Goal: Information Seeking & Learning: Learn about a topic

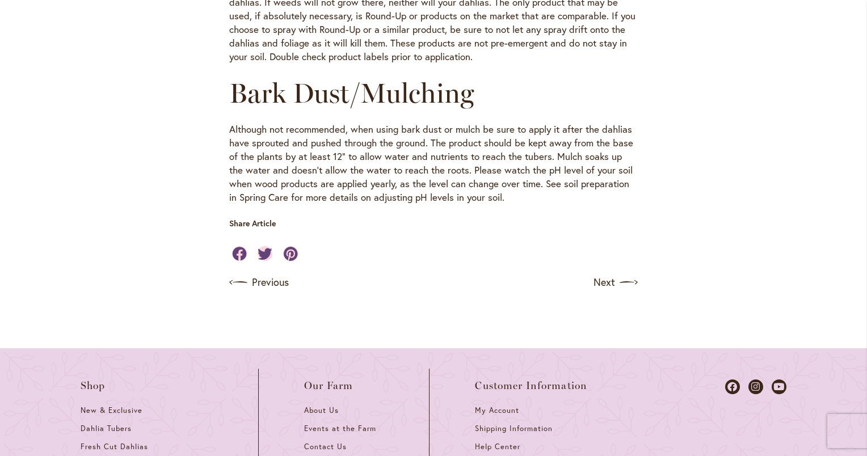
scroll to position [1305, 0]
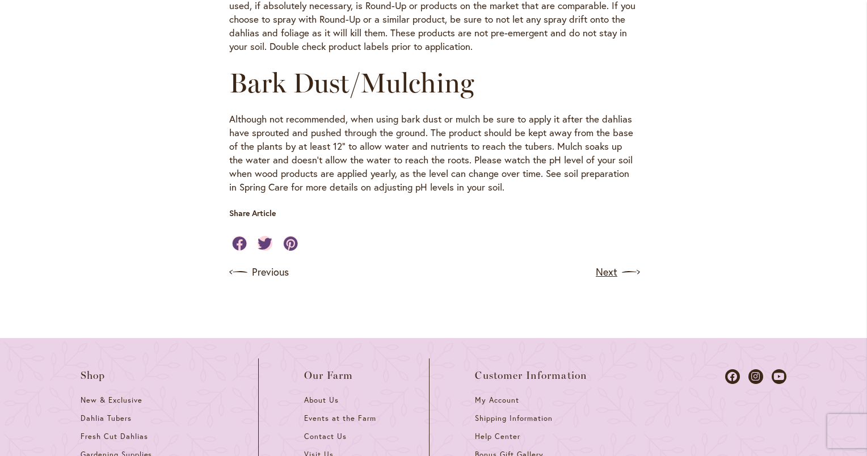
click at [604, 263] on link "Next" at bounding box center [617, 272] width 42 height 18
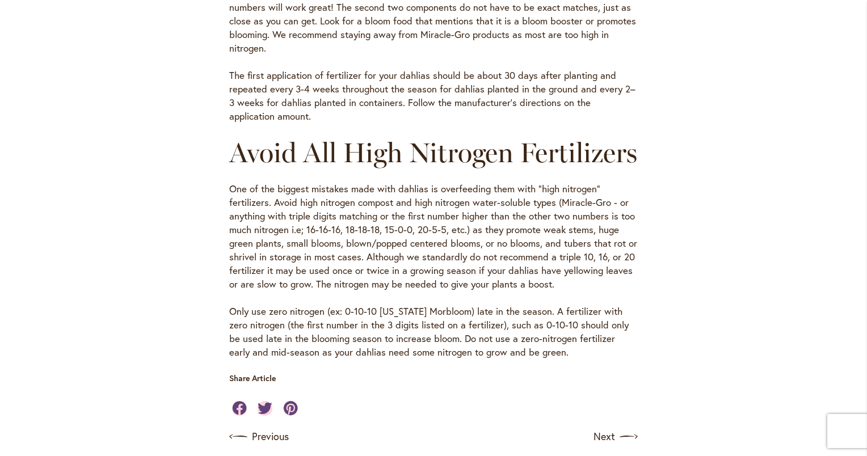
scroll to position [965, 0]
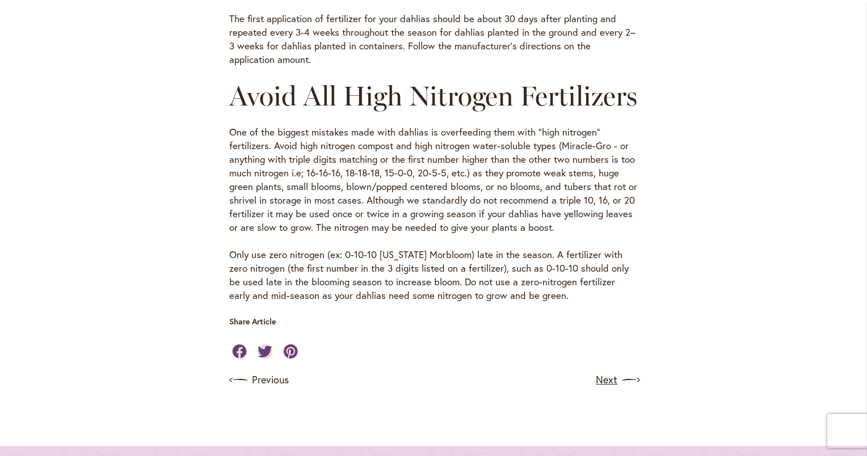
click at [596, 389] on link "Next" at bounding box center [617, 380] width 42 height 18
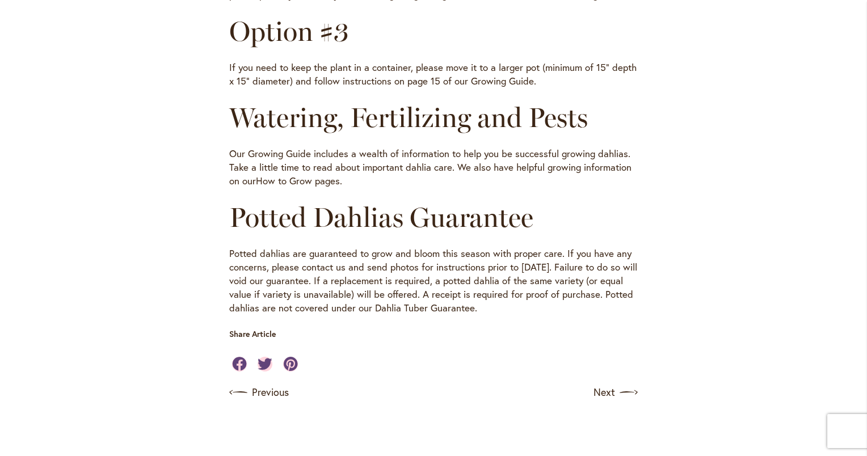
scroll to position [681, 0]
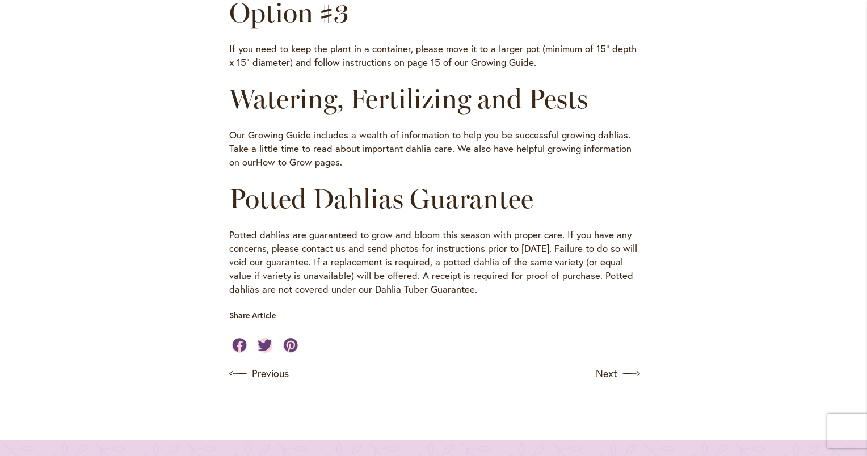
click at [604, 371] on link "Next" at bounding box center [617, 374] width 42 height 18
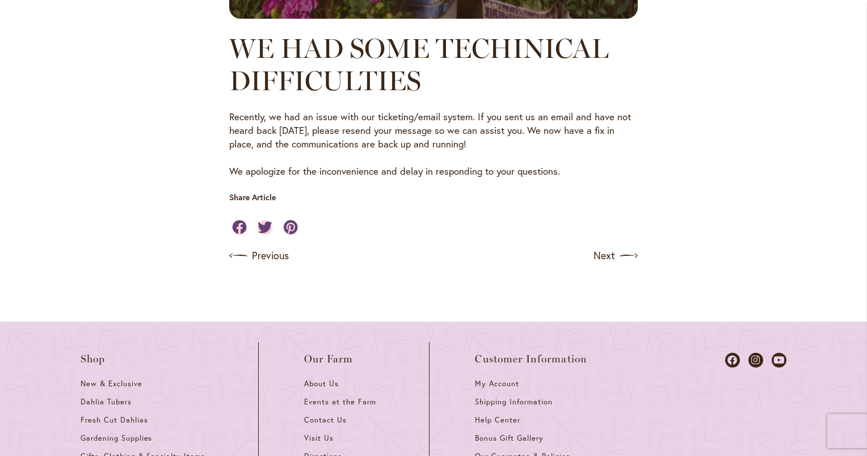
scroll to position [738, 0]
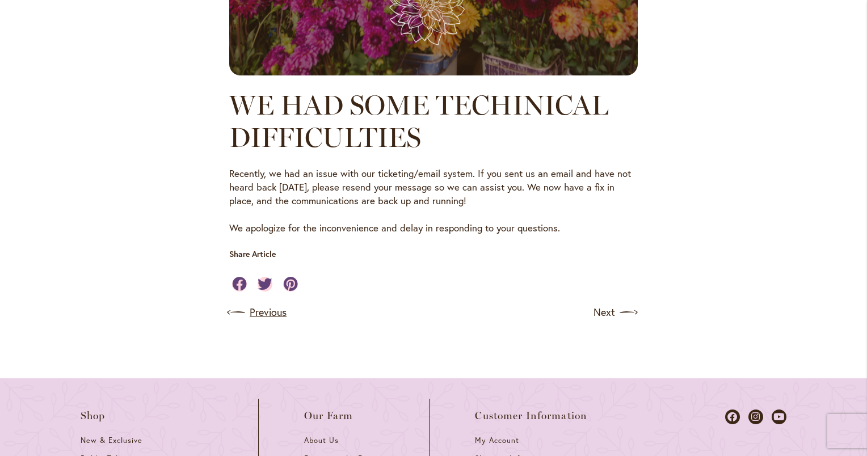
click at [245, 306] on link "Previous" at bounding box center [257, 313] width 57 height 18
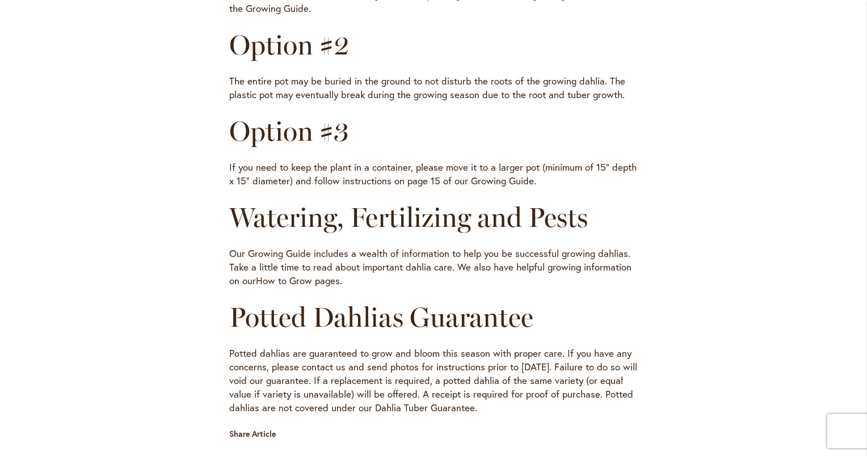
scroll to position [624, 0]
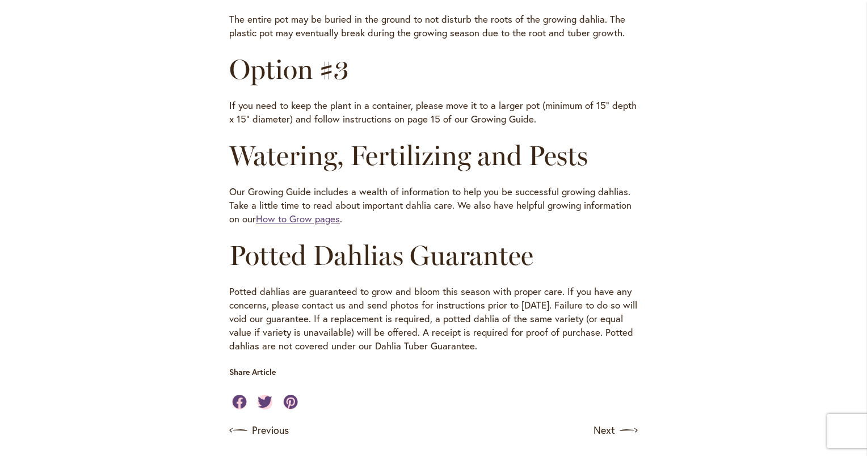
click at [322, 216] on link "How to Grow pages" at bounding box center [298, 218] width 84 height 13
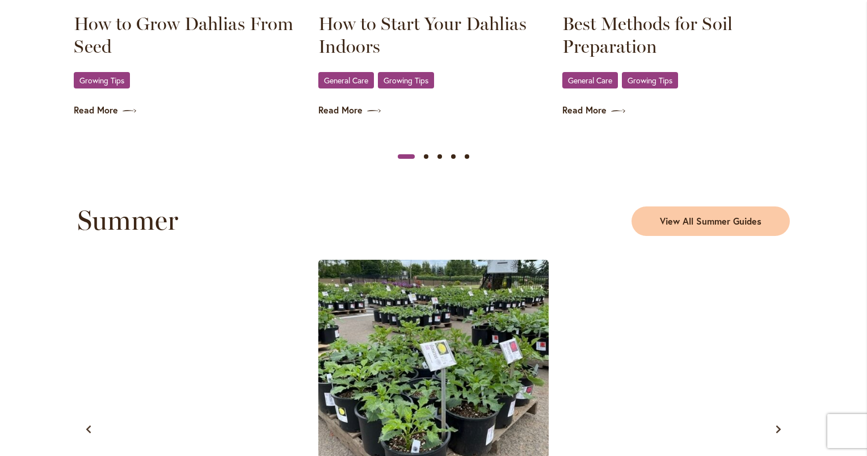
scroll to position [908, 0]
